Goal: Entertainment & Leisure: Consume media (video, audio)

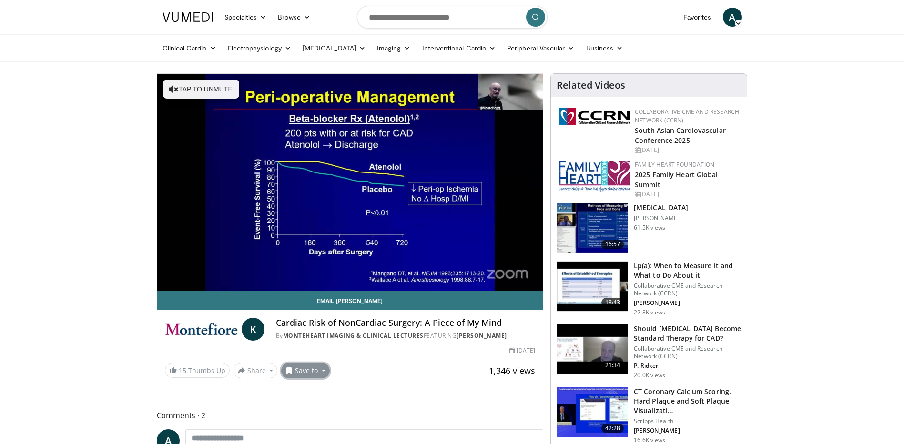
click at [320, 371] on button "Save to" at bounding box center [305, 370] width 49 height 15
click at [315, 389] on span "Add to Favorites" at bounding box center [322, 391] width 59 height 10
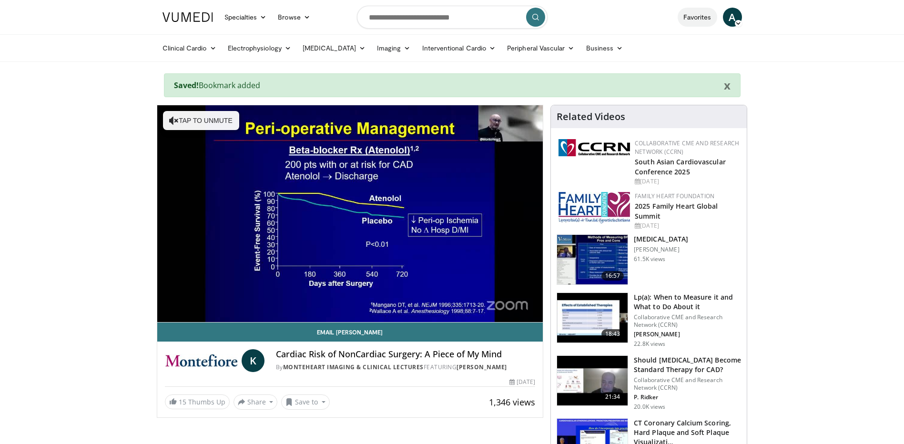
click at [705, 17] on link "Favorites" at bounding box center [698, 17] width 40 height 19
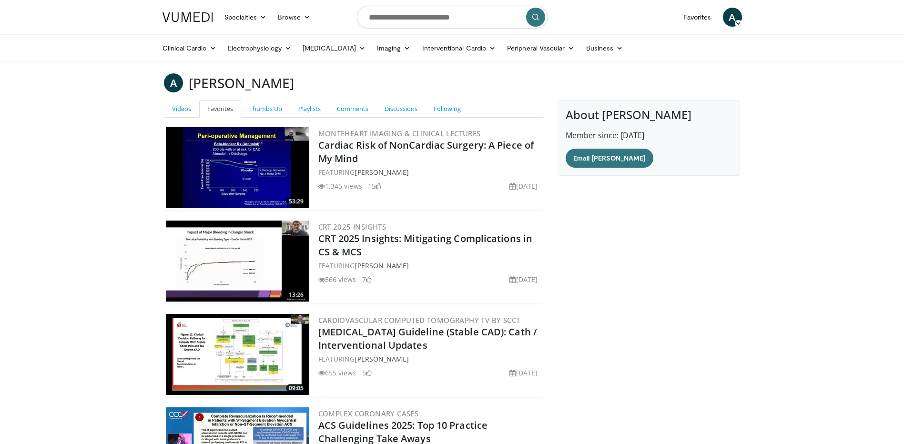
scroll to position [125, 0]
